Goal: Information Seeking & Learning: Compare options

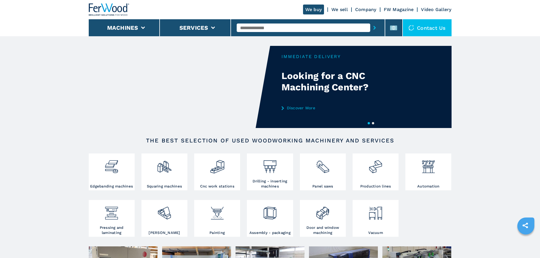
click at [333, 30] on input "text" at bounding box center [303, 28] width 133 height 8
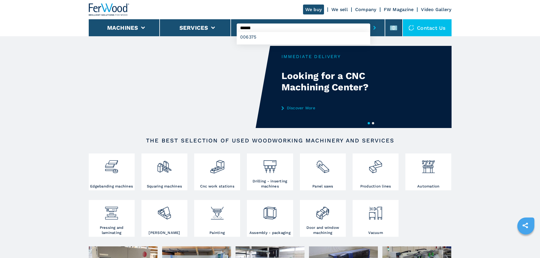
type input "******"
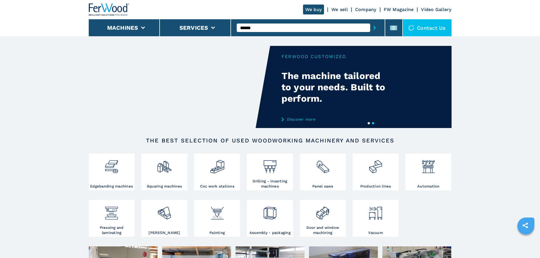
click at [303, 29] on input "******" at bounding box center [303, 28] width 133 height 8
click at [286, 40] on div "006375" at bounding box center [303, 37] width 133 height 10
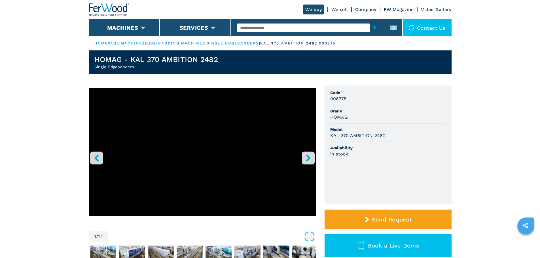
click at [333, 135] on h3 "KAL 370 AMBITION 2482" at bounding box center [357, 135] width 55 height 7
click at [329, 137] on ul "Code 006375 Brand HOMAG Model KAL 370 AMBITION 2482 Availability in stock" at bounding box center [387, 145] width 127 height 118
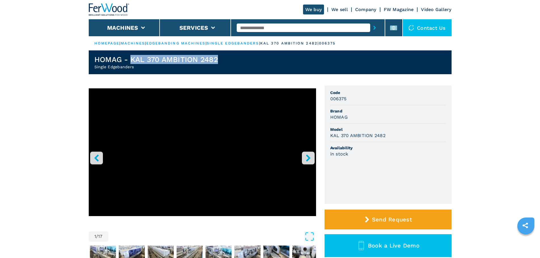
drag, startPoint x: 130, startPoint y: 58, endPoint x: 218, endPoint y: 60, distance: 88.1
click at [218, 60] on h1 "HOMAG - KAL 370 AMBITION 2482" at bounding box center [156, 59] width 124 height 9
click at [127, 67] on h2 "Single Edgebanders" at bounding box center [156, 67] width 124 height 6
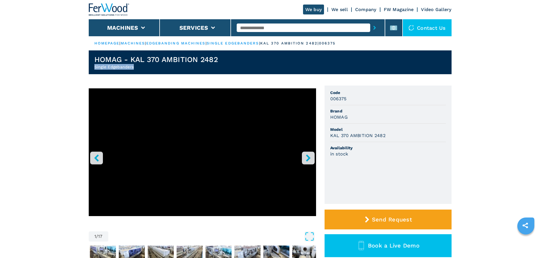
copy h2 "Single Edgebanders"
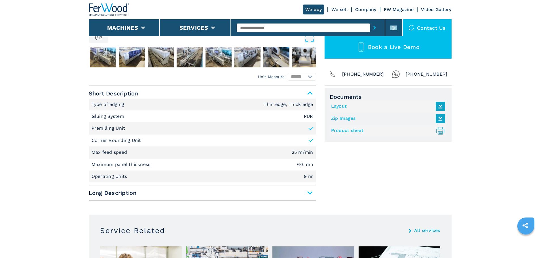
scroll to position [198, 0]
drag, startPoint x: 92, startPoint y: 106, endPoint x: 129, endPoint y: 106, distance: 37.1
click at [129, 106] on li "Type of edging Thin edge, Thick edge" at bounding box center [202, 105] width 227 height 12
click at [125, 105] on p "Type of edging" at bounding box center [109, 105] width 34 height 6
drag, startPoint x: 124, startPoint y: 105, endPoint x: 85, endPoint y: 104, distance: 38.2
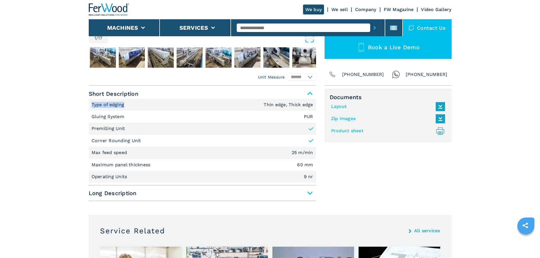
click at [85, 104] on main "HOMEPAGE | machines | edgebanding machines | single edgebanders | kal 370 ambit…" at bounding box center [270, 235] width 540 height 866
copy p "Type of edging"
drag, startPoint x: 91, startPoint y: 116, endPoint x: 123, endPoint y: 116, distance: 32.0
click at [123, 116] on p "Gluing System" at bounding box center [109, 117] width 34 height 6
copy p "Gluing System"
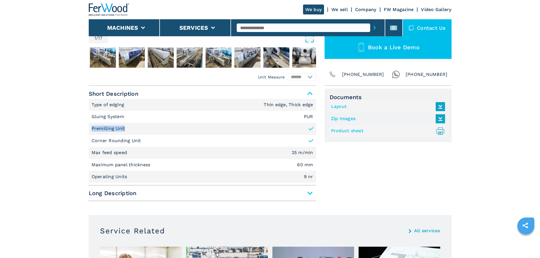
drag, startPoint x: 91, startPoint y: 129, endPoint x: 124, endPoint y: 130, distance: 33.2
click at [124, 130] on p "Premilling Unit" at bounding box center [109, 128] width 34 height 6
copy p "Premilling Unit"
drag, startPoint x: 92, startPoint y: 141, endPoint x: 139, endPoint y: 142, distance: 47.6
click at [139, 142] on p "Corner Rounding Unit" at bounding box center [117, 141] width 50 height 6
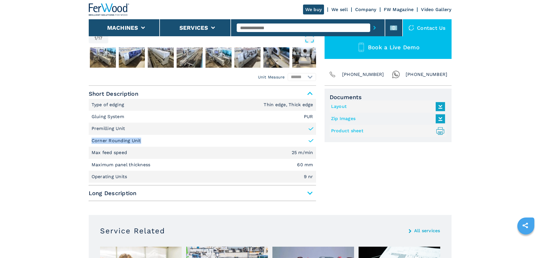
copy p "Corner Rounding Unit"
drag, startPoint x: 92, startPoint y: 153, endPoint x: 128, endPoint y: 154, distance: 36.0
click at [128, 154] on p "Max feed speed" at bounding box center [110, 153] width 37 height 6
click at [126, 154] on p "Max feed speed" at bounding box center [110, 153] width 37 height 6
drag, startPoint x: 126, startPoint y: 154, endPoint x: 99, endPoint y: 154, distance: 27.8
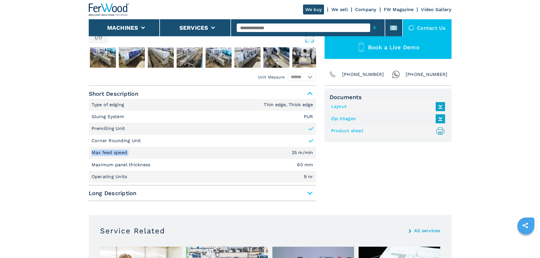
click at [99, 154] on p "Max feed speed" at bounding box center [110, 153] width 37 height 6
drag, startPoint x: 91, startPoint y: 165, endPoint x: 151, endPoint y: 168, distance: 59.9
click at [151, 168] on li "Maximum panel thickness 60 mm" at bounding box center [202, 165] width 227 height 12
copy p "Maximum panel thickness"
drag, startPoint x: 92, startPoint y: 177, endPoint x: 127, endPoint y: 179, distance: 34.9
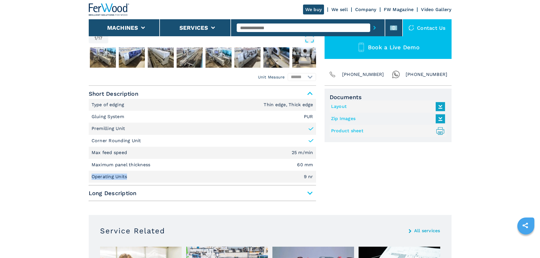
click at [127, 179] on p "Operating Units" at bounding box center [110, 177] width 37 height 6
copy p "Operating Units"
drag, startPoint x: 263, startPoint y: 104, endPoint x: 312, endPoint y: 105, distance: 48.7
click at [312, 105] on li "Type of edging Thin edge, Thick edge" at bounding box center [202, 105] width 227 height 12
copy em "Thin edge, Thick edge"
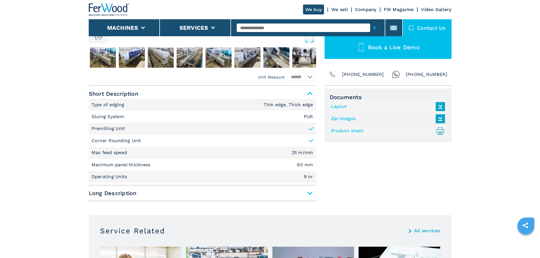
click at [306, 118] on em "PUR" at bounding box center [308, 116] width 9 height 5
copy em "PUR"
drag, startPoint x: 292, startPoint y: 154, endPoint x: 313, endPoint y: 153, distance: 21.0
click at [314, 154] on li "Max feed speed 25 m/min" at bounding box center [202, 153] width 227 height 12
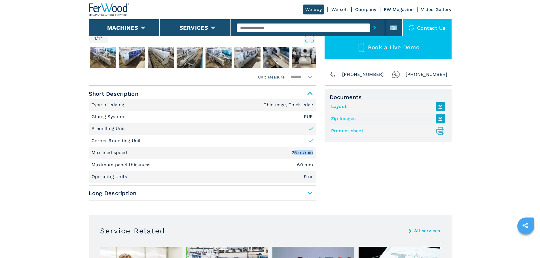
click at [313, 153] on em "25 m/min" at bounding box center [303, 152] width 22 height 5
drag, startPoint x: 312, startPoint y: 153, endPoint x: 292, endPoint y: 154, distance: 20.4
click at [292, 154] on em "25 m/min" at bounding box center [303, 152] width 22 height 5
click at [308, 163] on em "60 mm" at bounding box center [305, 165] width 16 height 5
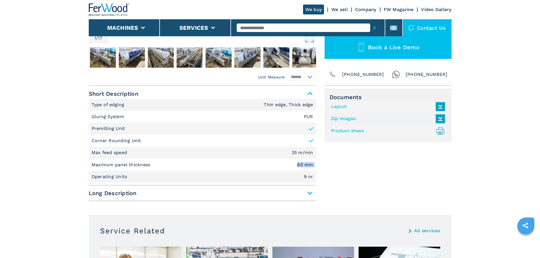
click at [308, 163] on em "60 mm" at bounding box center [305, 165] width 16 height 5
copy em "60 mm"
click at [278, 29] on input "text" at bounding box center [303, 28] width 133 height 8
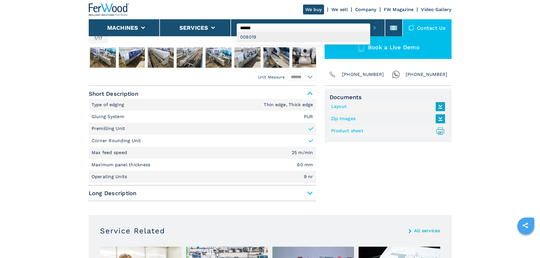
click at [278, 37] on div "008019" at bounding box center [303, 37] width 133 height 10
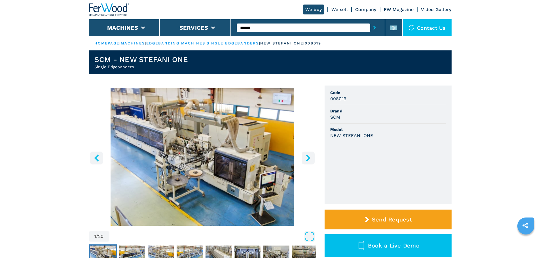
click at [121, 69] on h2 "Single Edgebanders" at bounding box center [140, 67] width 93 height 6
drag, startPoint x: 131, startPoint y: 68, endPoint x: 94, endPoint y: 69, distance: 36.3
click at [94, 69] on h2 "Single Edgebanders" at bounding box center [140, 67] width 93 height 6
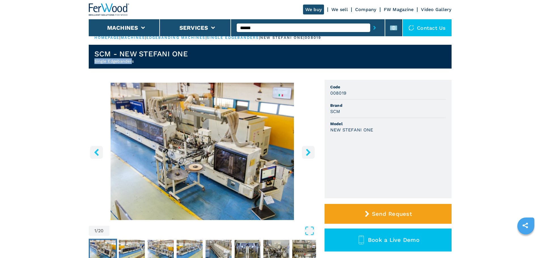
scroll to position [170, 0]
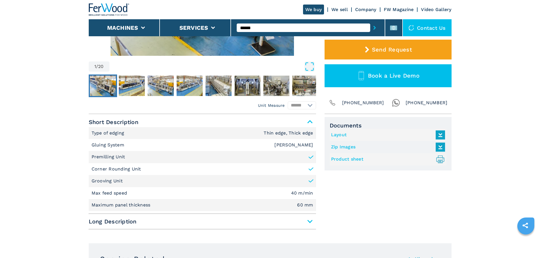
click at [96, 133] on p "Type of edging" at bounding box center [109, 133] width 34 height 6
click at [104, 129] on li "Type of edging Thin edge, Thick edge" at bounding box center [202, 133] width 227 height 12
drag, startPoint x: 125, startPoint y: 133, endPoint x: 97, endPoint y: 134, distance: 27.5
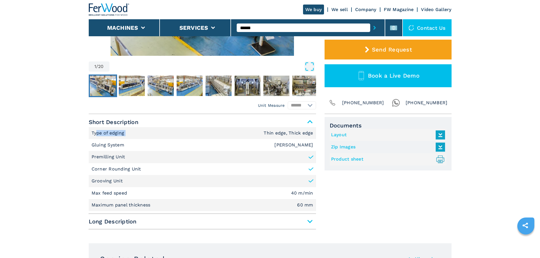
click at [97, 134] on p "Type of edging" at bounding box center [109, 133] width 34 height 6
drag, startPoint x: 133, startPoint y: 142, endPoint x: 132, endPoint y: 136, distance: 5.7
click at [133, 142] on li "Gluing System [PERSON_NAME]" at bounding box center [202, 145] width 227 height 12
drag, startPoint x: 124, startPoint y: 133, endPoint x: 90, endPoint y: 131, distance: 33.8
click at [90, 131] on li "Type of edging Thin edge, Thick edge" at bounding box center [202, 133] width 227 height 12
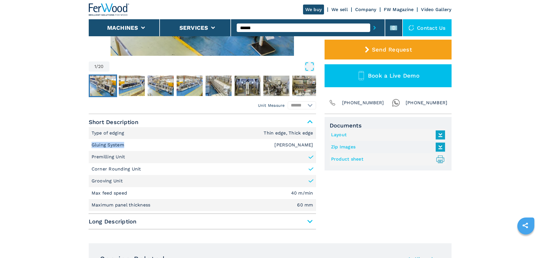
drag, startPoint x: 123, startPoint y: 144, endPoint x: 88, endPoint y: 141, distance: 35.3
click at [88, 141] on main "HOMEPAGE | machines | edgebanding machines | single edgebanders | new stefani o…" at bounding box center [270, 263] width 540 height 866
drag, startPoint x: 127, startPoint y: 159, endPoint x: 84, endPoint y: 153, distance: 43.5
click at [84, 153] on main "HOMEPAGE | machines | edgebanding machines | single edgebanders | new stefani o…" at bounding box center [270, 263] width 540 height 866
drag, startPoint x: 143, startPoint y: 170, endPoint x: 92, endPoint y: 169, distance: 51.3
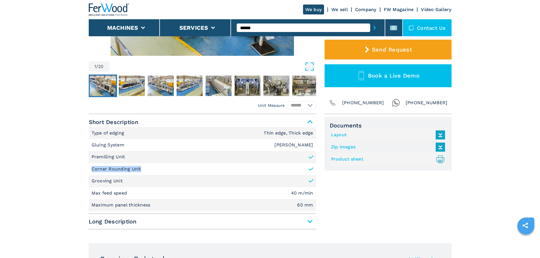
click at [92, 169] on li "Corner Rounding Unit" at bounding box center [202, 169] width 227 height 12
drag, startPoint x: 124, startPoint y: 180, endPoint x: 92, endPoint y: 178, distance: 31.2
click at [92, 178] on li "Grooving Unit" at bounding box center [202, 181] width 227 height 12
drag, startPoint x: 127, startPoint y: 191, endPoint x: 84, endPoint y: 192, distance: 42.8
click at [84, 192] on main "HOMEPAGE | machines | edgebanding machines | single edgebanders | new stefani o…" at bounding box center [270, 263] width 540 height 866
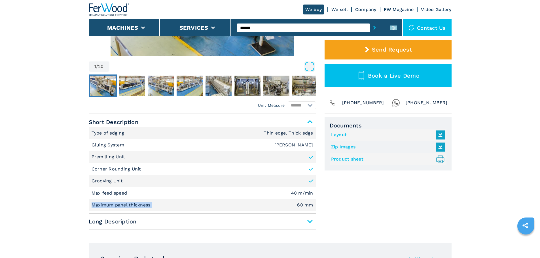
drag, startPoint x: 152, startPoint y: 205, endPoint x: 90, endPoint y: 201, distance: 62.1
click at [90, 201] on li "Maximum panel thickness 60 mm" at bounding box center [202, 205] width 227 height 12
drag, startPoint x: 264, startPoint y: 133, endPoint x: 314, endPoint y: 134, distance: 50.4
click at [314, 134] on li "Type of edging Thin edge, Thick edge" at bounding box center [202, 133] width 227 height 12
drag, startPoint x: 313, startPoint y: 144, endPoint x: 285, endPoint y: 144, distance: 27.8
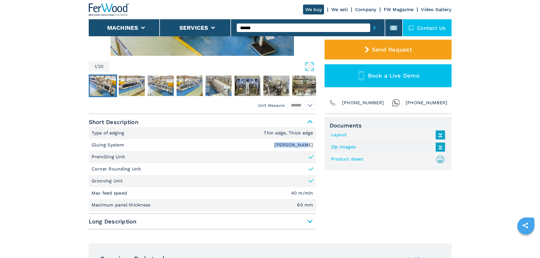
click at [285, 144] on li "Gluing System [PERSON_NAME]" at bounding box center [202, 145] width 227 height 12
drag, startPoint x: 312, startPoint y: 193, endPoint x: 292, endPoint y: 191, distance: 20.8
click at [292, 191] on em "40 m/min" at bounding box center [302, 193] width 22 height 5
drag, startPoint x: 297, startPoint y: 204, endPoint x: 312, endPoint y: 207, distance: 15.6
click at [312, 207] on li "Maximum panel thickness 60 mm" at bounding box center [202, 205] width 227 height 12
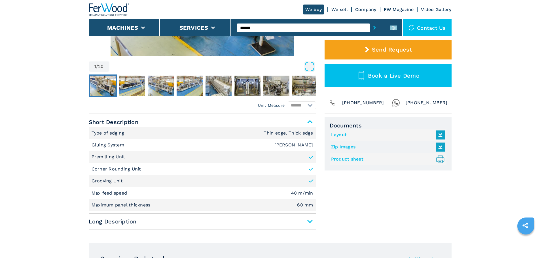
click at [265, 26] on input "******" at bounding box center [303, 28] width 133 height 8
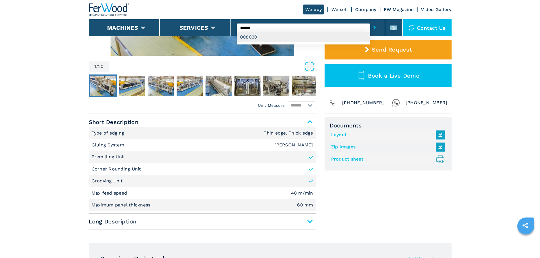
click at [264, 36] on div "008030" at bounding box center [303, 37] width 133 height 10
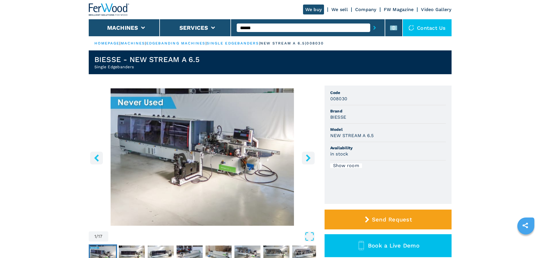
click at [103, 68] on h2 "Single Edgebanders" at bounding box center [146, 67] width 105 height 6
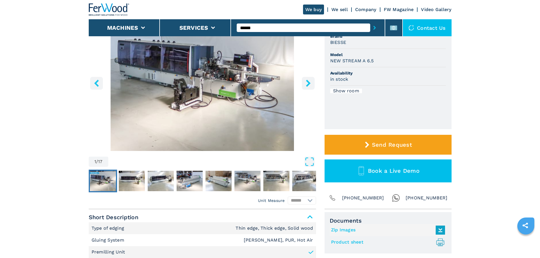
scroll to position [170, 0]
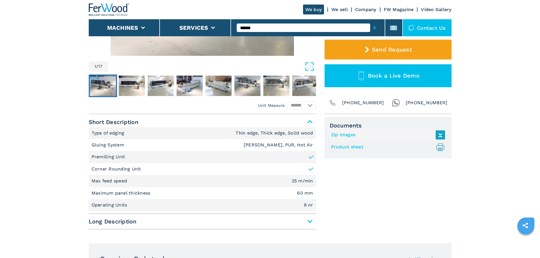
click at [110, 135] on p "Type of edging" at bounding box center [109, 133] width 34 height 6
click at [120, 145] on p "Gluing System" at bounding box center [109, 145] width 34 height 6
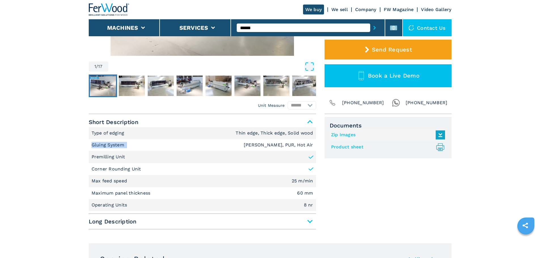
click at [120, 145] on p "Gluing System" at bounding box center [109, 145] width 34 height 6
click at [122, 156] on p "Premilling Unit" at bounding box center [109, 157] width 34 height 6
click at [133, 170] on p "Corner Rounding Unit" at bounding box center [117, 169] width 50 height 6
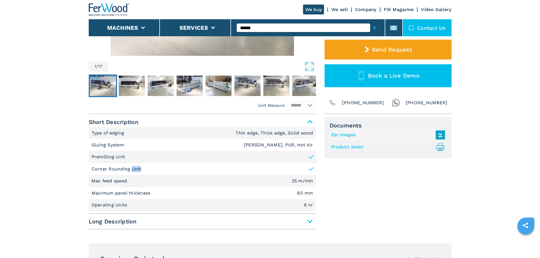
click at [133, 170] on p "Corner Rounding Unit" at bounding box center [117, 169] width 50 height 6
click at [122, 178] on p "Max feed speed" at bounding box center [110, 181] width 37 height 6
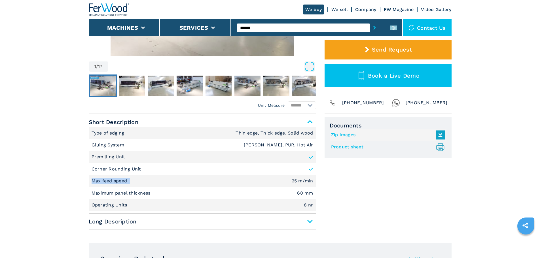
click at [125, 181] on p "Max feed speed" at bounding box center [110, 181] width 37 height 6
drag, startPoint x: 129, startPoint y: 180, endPoint x: 100, endPoint y: 181, distance: 29.2
click at [100, 181] on li "Max feed speed 25 m/min" at bounding box center [202, 181] width 227 height 12
drag, startPoint x: 116, startPoint y: 181, endPoint x: 121, endPoint y: 182, distance: 4.6
click at [116, 182] on p "Max feed speed" at bounding box center [110, 181] width 37 height 6
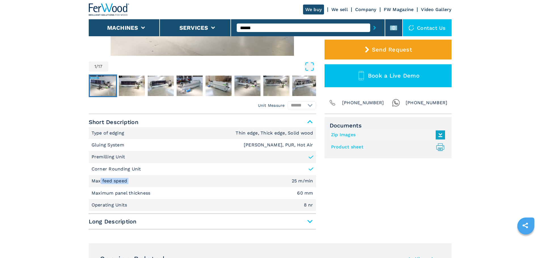
click at [124, 181] on p "Max feed speed" at bounding box center [110, 181] width 37 height 6
drag, startPoint x: 126, startPoint y: 181, endPoint x: 92, endPoint y: 181, distance: 33.4
click at [92, 181] on p "Max feed speed" at bounding box center [110, 181] width 37 height 6
drag, startPoint x: 149, startPoint y: 194, endPoint x: 126, endPoint y: 192, distance: 23.0
click at [126, 192] on p "Maximum panel thickness" at bounding box center [122, 193] width 60 height 6
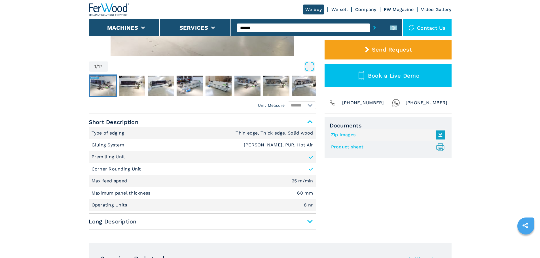
click at [155, 192] on li "Maximum panel thickness 60 mm" at bounding box center [202, 193] width 227 height 12
drag, startPoint x: 149, startPoint y: 192, endPoint x: 98, endPoint y: 189, distance: 51.4
click at [98, 189] on li "Maximum panel thickness 60 mm" at bounding box center [202, 193] width 227 height 12
click at [145, 191] on p "Maximum panel thickness" at bounding box center [122, 193] width 60 height 6
click at [149, 193] on p "Maximum panel thickness" at bounding box center [122, 193] width 60 height 6
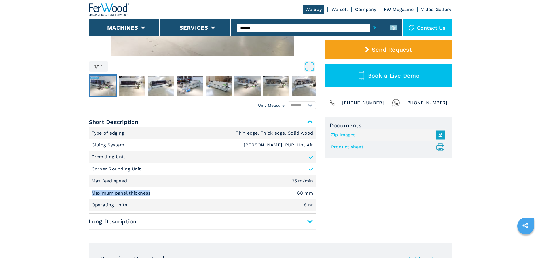
drag, startPoint x: 150, startPoint y: 193, endPoint x: 85, endPoint y: 191, distance: 65.2
click at [85, 191] on main "HOMEPAGE | machines | edgebanding machines | single edgebanders | new stream a …" at bounding box center [270, 263] width 540 height 866
drag, startPoint x: 127, startPoint y: 205, endPoint x: 87, endPoint y: 201, distance: 39.9
click at [87, 201] on main "HOMEPAGE | machines | edgebanding machines | single edgebanders | new stream a …" at bounding box center [270, 263] width 540 height 866
drag, startPoint x: 236, startPoint y: 132, endPoint x: 312, endPoint y: 134, distance: 75.9
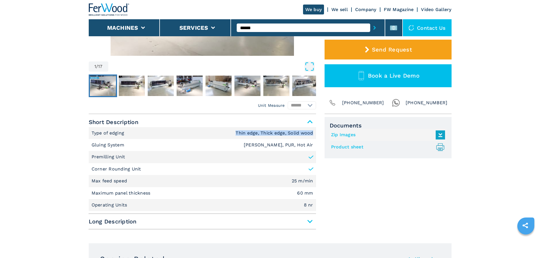
click at [312, 134] on em "Thin edge, Thick edge, Solid wood" at bounding box center [273, 133] width 77 height 5
drag, startPoint x: 254, startPoint y: 144, endPoint x: 313, endPoint y: 145, distance: 58.9
click at [313, 145] on li "Gluing System [PERSON_NAME], PUR, Hot Air" at bounding box center [202, 145] width 227 height 12
drag, startPoint x: 292, startPoint y: 181, endPoint x: 317, endPoint y: 182, distance: 25.2
click at [317, 182] on div "Unit Measure ****** ******** Short Description Type of edging Thin edge, Thick …" at bounding box center [270, 173] width 363 height 118
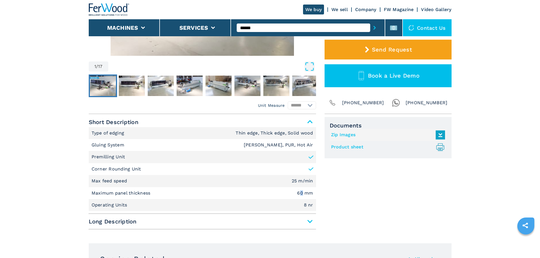
click at [303, 192] on em "60 mm" at bounding box center [305, 193] width 16 height 5
drag, startPoint x: 297, startPoint y: 192, endPoint x: 312, endPoint y: 191, distance: 15.0
click at [312, 191] on em "60 mm" at bounding box center [305, 193] width 16 height 5
drag, startPoint x: 304, startPoint y: 206, endPoint x: 315, endPoint y: 205, distance: 10.8
click at [315, 205] on li "Operating Units 8 nr" at bounding box center [202, 205] width 227 height 12
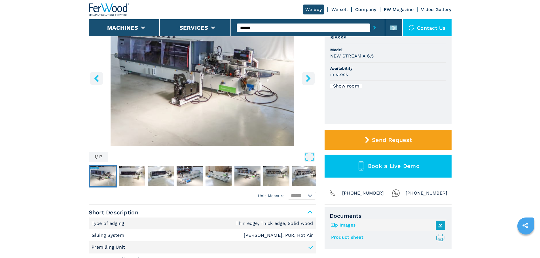
scroll to position [57, 0]
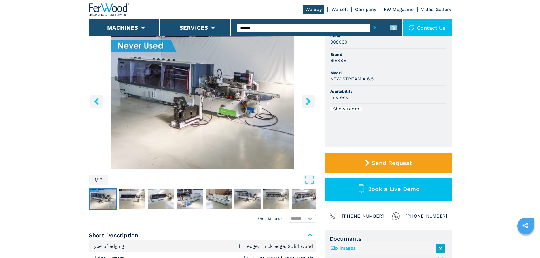
click at [265, 27] on input "******" at bounding box center [303, 28] width 133 height 8
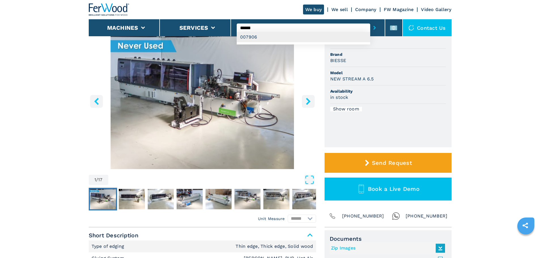
click at [265, 34] on div "007906" at bounding box center [303, 37] width 133 height 10
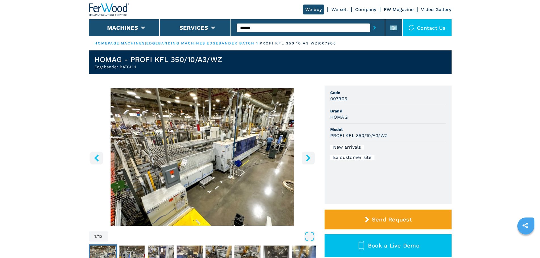
click at [101, 61] on h1 "HOMAG - PROFI KFL 350/10/A3/WZ" at bounding box center [158, 59] width 128 height 9
click at [102, 60] on h1 "HOMAG - PROFI KFL 350/10/A3/WZ" at bounding box center [158, 59] width 128 height 9
drag, startPoint x: 121, startPoint y: 57, endPoint x: 88, endPoint y: 53, distance: 32.9
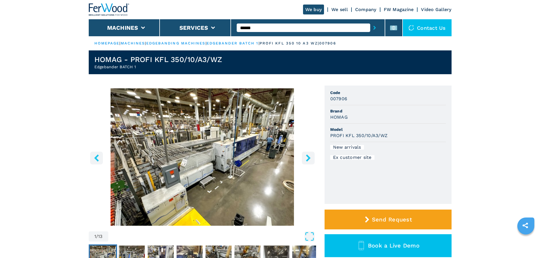
click at [133, 59] on h1 "HOMAG - PROFI KFL 350/10/A3/WZ" at bounding box center [158, 59] width 128 height 9
drag, startPoint x: 131, startPoint y: 59, endPoint x: 224, endPoint y: 61, distance: 92.4
click at [224, 61] on header "HOMAG - PROFI KFL 350/10/A3/WZ Edgebander BATCH 1" at bounding box center [270, 62] width 363 height 24
click at [118, 67] on h2 "Edgebander BATCH 1" at bounding box center [158, 67] width 128 height 6
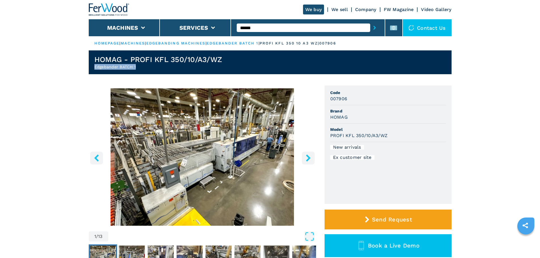
click at [118, 67] on h2 "Edgebander BATCH 1" at bounding box center [158, 67] width 128 height 6
click at [337, 133] on h3 "PROFI KFL 350/10/A3/WZ" at bounding box center [359, 135] width 58 height 7
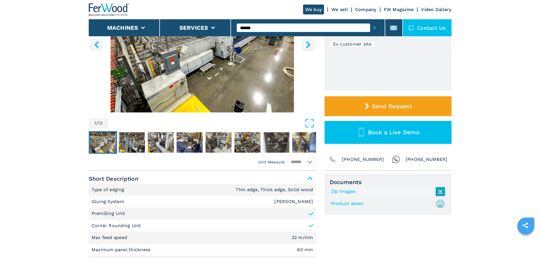
scroll to position [170, 0]
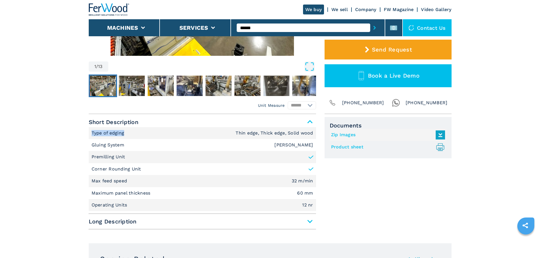
drag, startPoint x: 92, startPoint y: 133, endPoint x: 123, endPoint y: 137, distance: 31.1
click at [123, 137] on li "Type of edging Thin edge, Thick edge, Solid wood" at bounding box center [202, 133] width 227 height 12
drag, startPoint x: 92, startPoint y: 144, endPoint x: 123, endPoint y: 144, distance: 30.9
click at [123, 144] on p "Gluing System" at bounding box center [109, 145] width 34 height 6
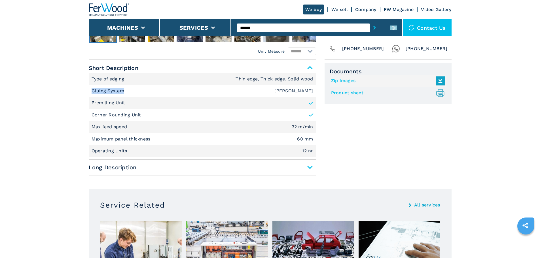
scroll to position [141, 0]
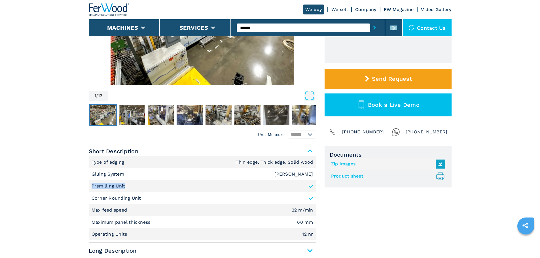
drag, startPoint x: 92, startPoint y: 184, endPoint x: 126, endPoint y: 187, distance: 34.7
click at [126, 187] on li "Premilling Unit" at bounding box center [202, 186] width 227 height 12
drag, startPoint x: 91, startPoint y: 198, endPoint x: 144, endPoint y: 203, distance: 53.5
click at [144, 203] on li "Corner Rounding Unit" at bounding box center [202, 198] width 227 height 12
click at [93, 209] on p "Max feed speed" at bounding box center [110, 210] width 37 height 6
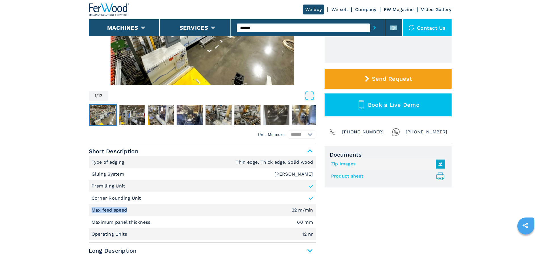
drag, startPoint x: 91, startPoint y: 210, endPoint x: 126, endPoint y: 210, distance: 34.9
click at [126, 210] on li "Max feed speed 32 m/min" at bounding box center [202, 210] width 227 height 12
drag, startPoint x: 92, startPoint y: 223, endPoint x: 150, endPoint y: 226, distance: 58.4
click at [150, 226] on li "Maximum panel thickness 60 mm" at bounding box center [202, 222] width 227 height 12
drag, startPoint x: 117, startPoint y: 237, endPoint x: 127, endPoint y: 239, distance: 10.3
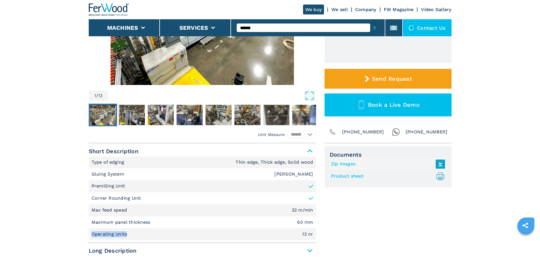
click at [127, 239] on li "Operating Units 12 nr" at bounding box center [202, 234] width 227 height 12
click at [261, 160] on em "Thin edge, Thick edge, Solid wood" at bounding box center [273, 162] width 77 height 5
click at [305, 177] on li "Gluing System [PERSON_NAME]" at bounding box center [202, 174] width 227 height 12
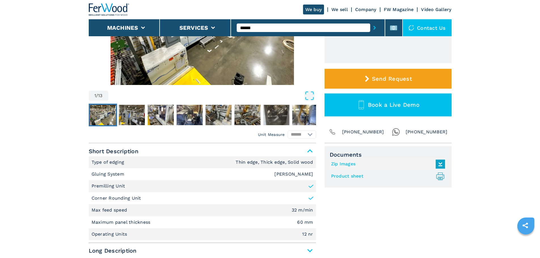
click at [304, 173] on em "[PERSON_NAME]" at bounding box center [293, 174] width 39 height 5
click at [299, 209] on em "32 m/min" at bounding box center [303, 210] width 22 height 5
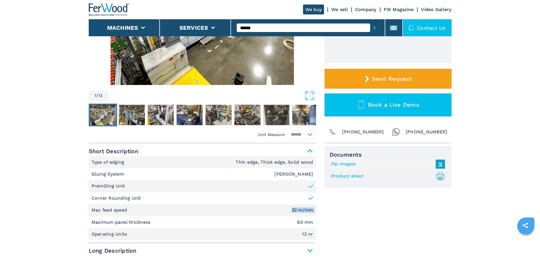
click at [299, 209] on em "32 m/min" at bounding box center [303, 210] width 22 height 5
click at [306, 220] on em "60 mm" at bounding box center [305, 222] width 16 height 5
click at [307, 233] on em "12 nr" at bounding box center [307, 234] width 11 height 5
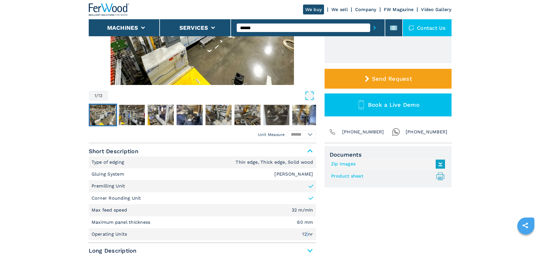
click at [307, 233] on em "12 nr" at bounding box center [307, 234] width 11 height 5
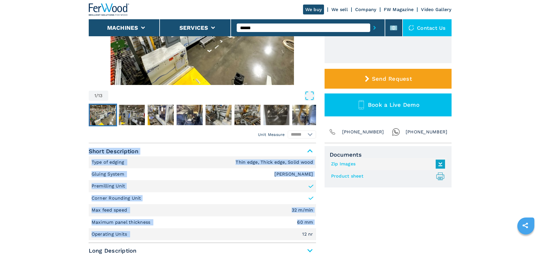
click at [307, 233] on em "12 nr" at bounding box center [307, 234] width 11 height 5
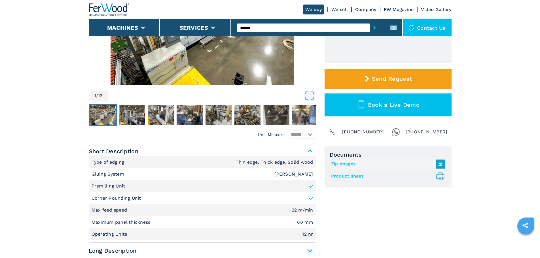
click at [271, 27] on input "******" at bounding box center [303, 28] width 133 height 8
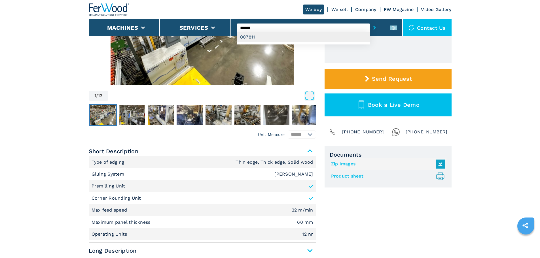
type input "******"
click at [271, 38] on div "007811" at bounding box center [303, 37] width 133 height 10
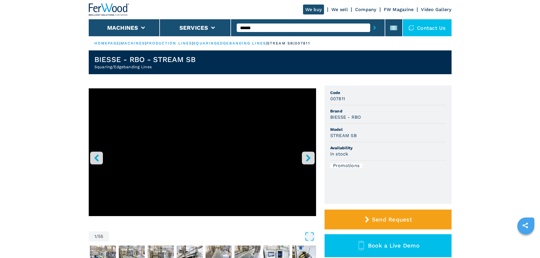
click at [311, 155] on icon "right-button" at bounding box center [308, 157] width 7 height 7
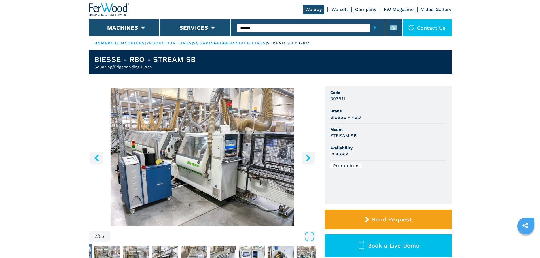
click at [305, 161] on icon "right-button" at bounding box center [308, 157] width 7 height 7
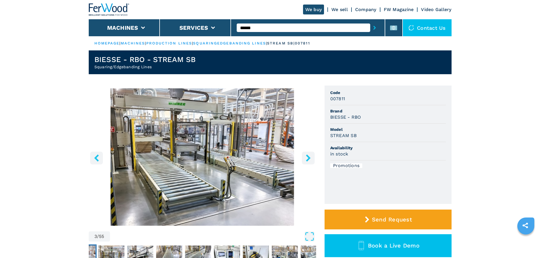
click at [99, 156] on icon "left-button" at bounding box center [96, 157] width 7 height 7
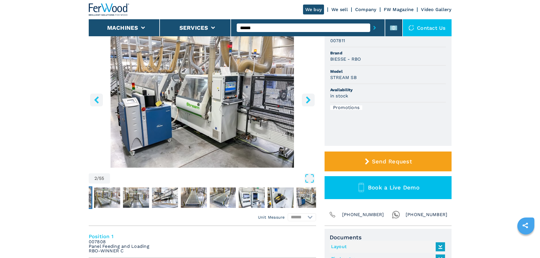
scroll to position [57, 0]
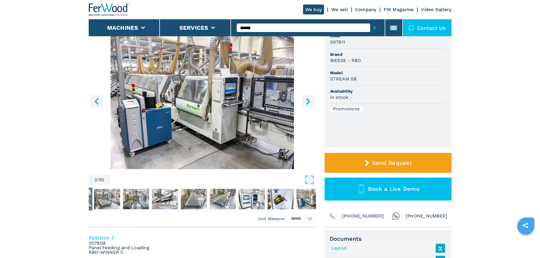
click at [280, 28] on input "******" at bounding box center [303, 28] width 133 height 8
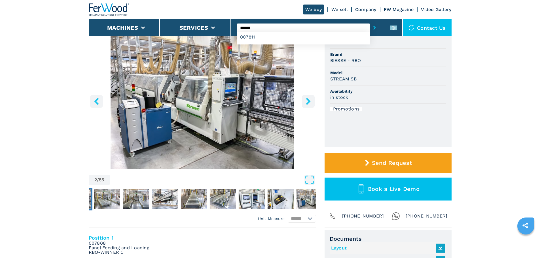
click at [373, 27] on icon "submit-button" at bounding box center [374, 28] width 3 height 4
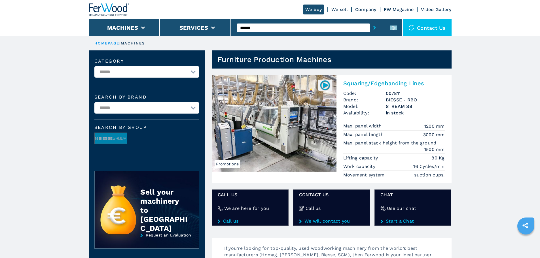
click at [366, 125] on p "Max. panel width" at bounding box center [363, 126] width 40 height 6
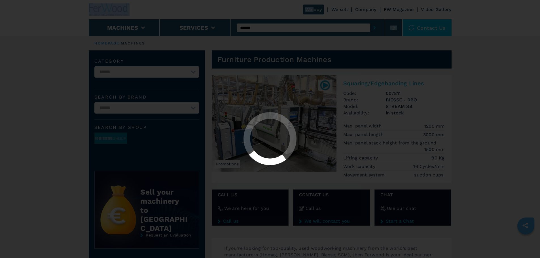
click at [366, 125] on div at bounding box center [270, 139] width 530 height 54
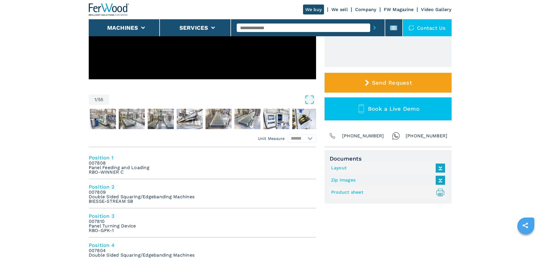
scroll to position [142, 0]
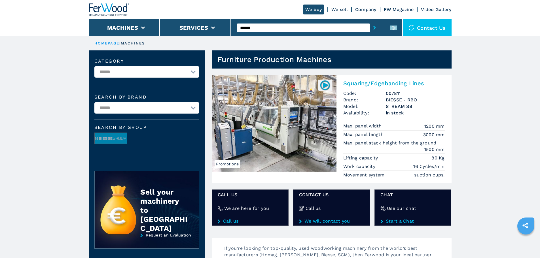
click at [408, 151] on li "Max. panel stack height from the ground 1500 mm" at bounding box center [393, 146] width 101 height 15
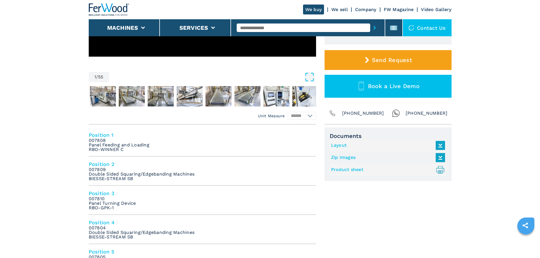
scroll to position [198, 0]
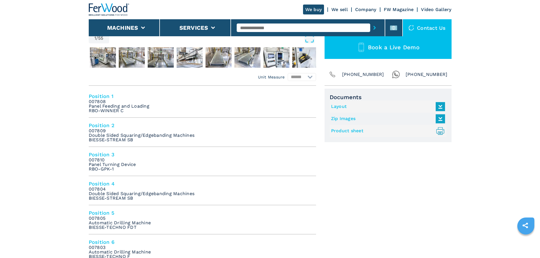
click at [95, 124] on h4 "Position 2" at bounding box center [202, 125] width 227 height 7
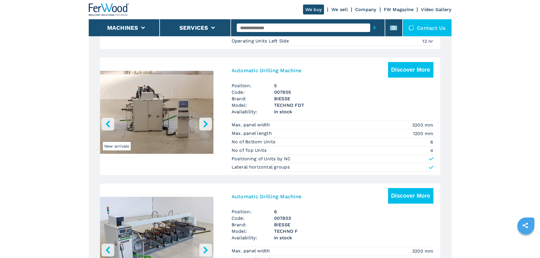
scroll to position [971, 0]
